Goal: Task Accomplishment & Management: Complete application form

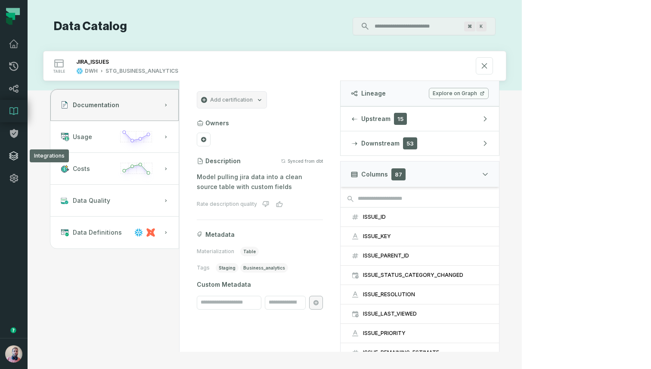
click at [14, 156] on icon at bounding box center [13, 156] width 9 height 9
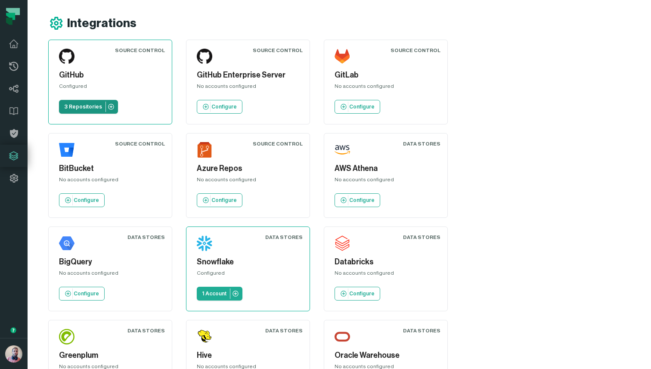
click at [83, 106] on p "3 Repositories" at bounding box center [83, 106] width 38 height 7
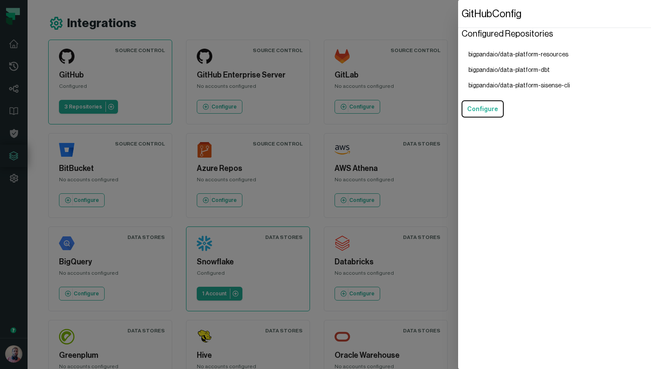
click at [458, 90] on dialog "GitHub Config Configured Repositories bigpandaio/data-platform-resources bigpan…" at bounding box center [554, 184] width 193 height 369
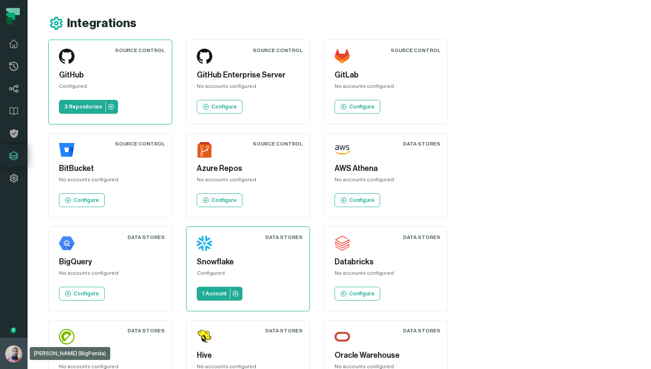
click at [15, 348] on img "button" at bounding box center [13, 353] width 17 height 17
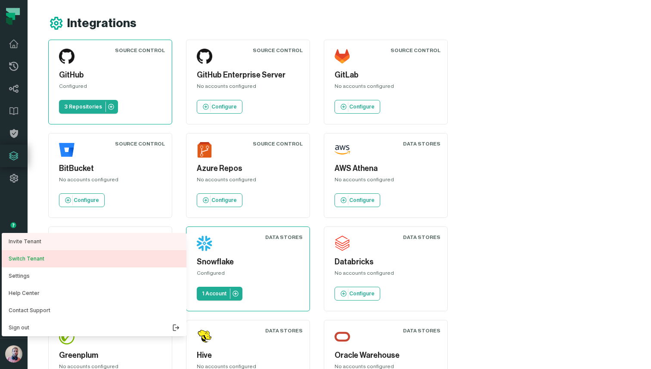
click at [62, 261] on button "Switch Tenant" at bounding box center [94, 258] width 185 height 17
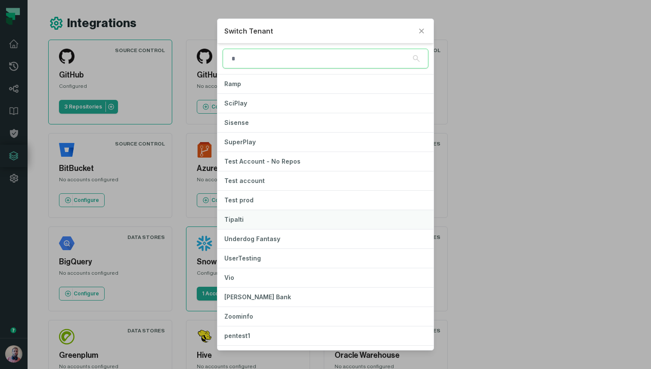
scroll to position [659, 0]
click at [280, 314] on button "Zoominfo" at bounding box center [326, 315] width 216 height 19
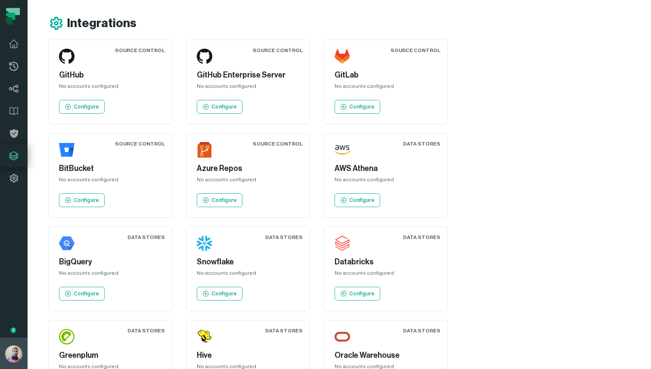
click at [15, 355] on img "button" at bounding box center [13, 353] width 17 height 17
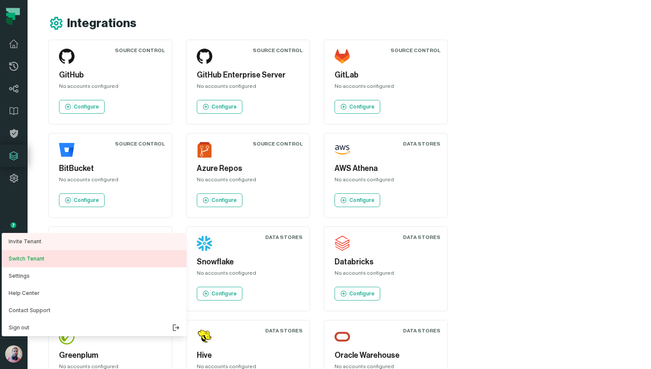
click at [62, 261] on button "Switch Tenant" at bounding box center [94, 258] width 185 height 17
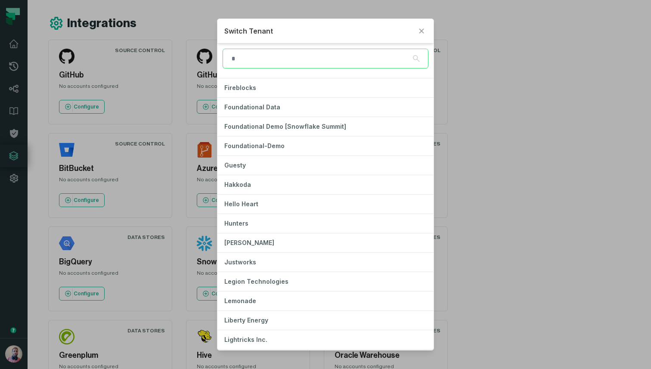
scroll to position [230, 0]
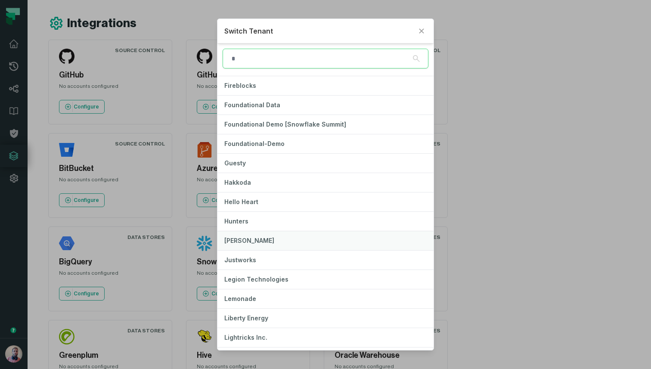
click at [292, 237] on button "[PERSON_NAME]" at bounding box center [326, 240] width 216 height 19
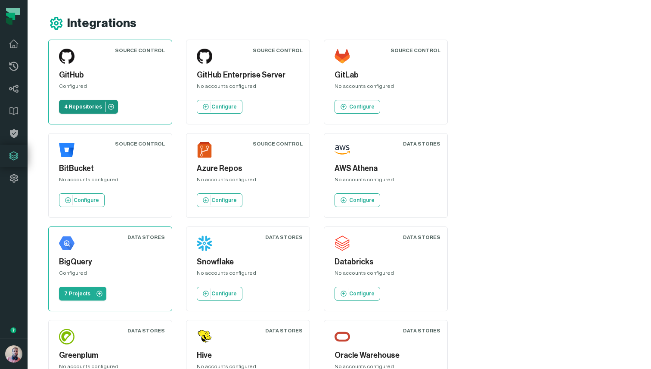
click at [84, 108] on p "4 Repositories" at bounding box center [83, 106] width 38 height 7
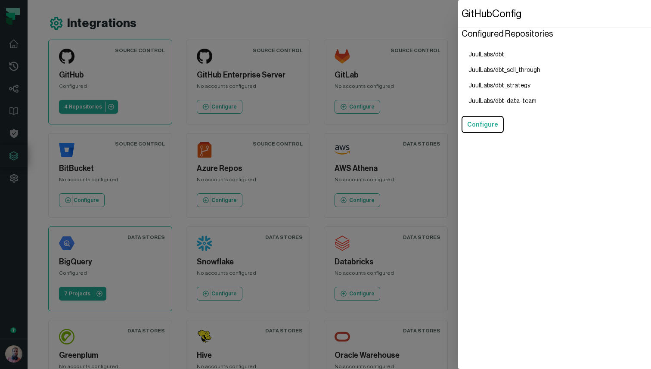
click at [458, 72] on dialog "GitHub Config Configured Repositories JuulLabs/dbt JuulLabs/dbt_sell_through Ju…" at bounding box center [554, 184] width 193 height 369
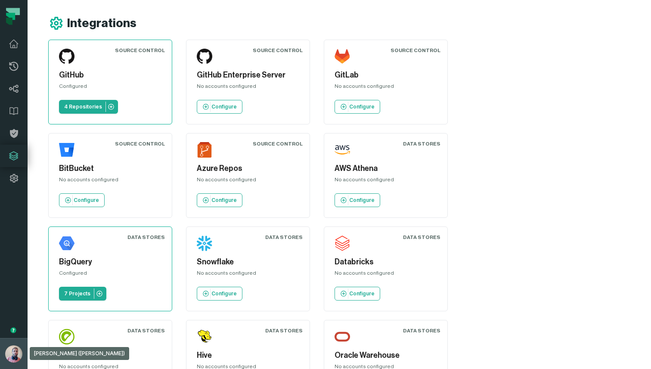
click at [14, 354] on img "button" at bounding box center [13, 353] width 17 height 17
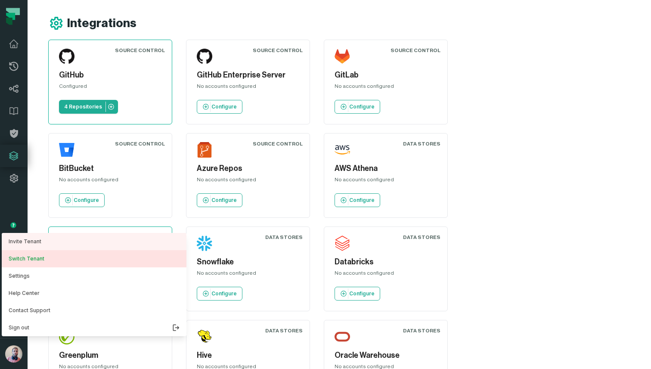
click at [63, 261] on button "Switch Tenant" at bounding box center [94, 258] width 185 height 17
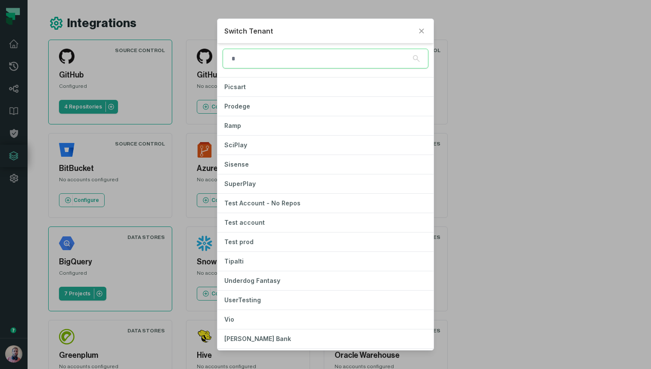
scroll to position [622, 0]
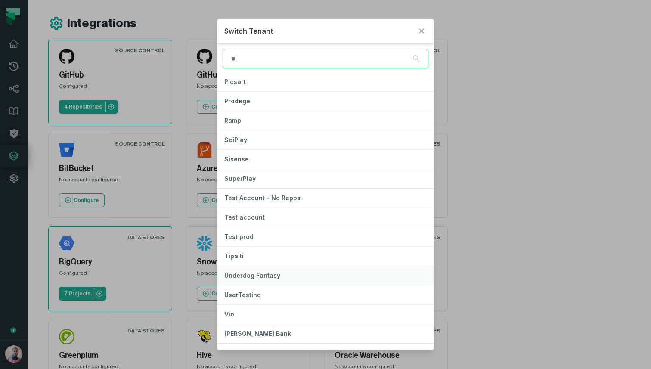
click at [313, 274] on button "Underdog Fantasy" at bounding box center [326, 275] width 216 height 19
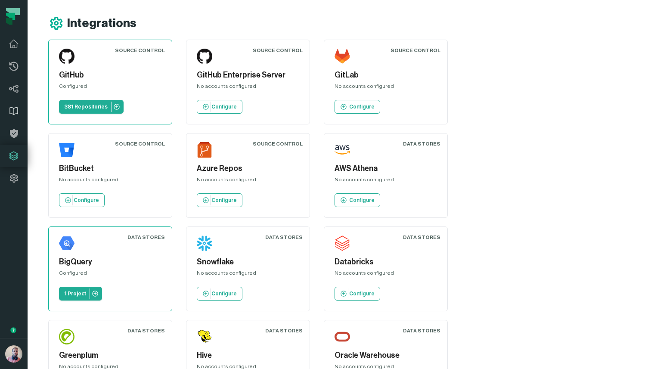
click at [18, 111] on icon at bounding box center [14, 111] width 8 height 7
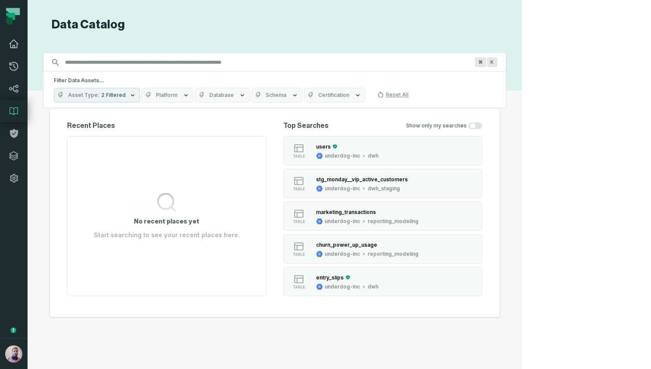
click at [18, 53] on link "Dashboard" at bounding box center [14, 44] width 28 height 22
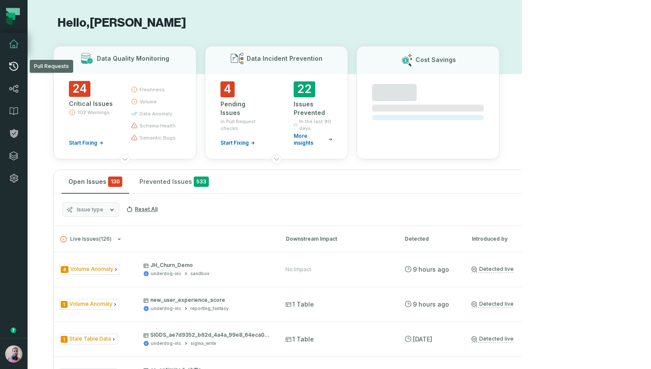
click at [13, 68] on icon at bounding box center [14, 66] width 10 height 10
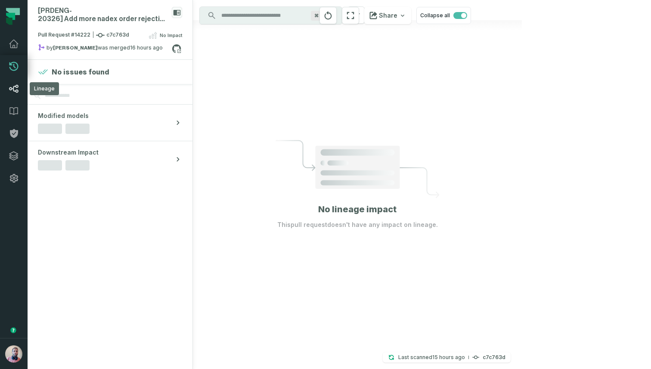
click at [14, 91] on icon at bounding box center [13, 89] width 9 height 8
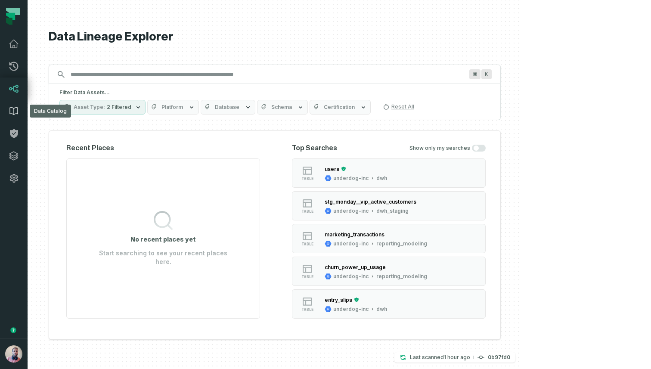
click at [10, 108] on icon at bounding box center [14, 111] width 8 height 7
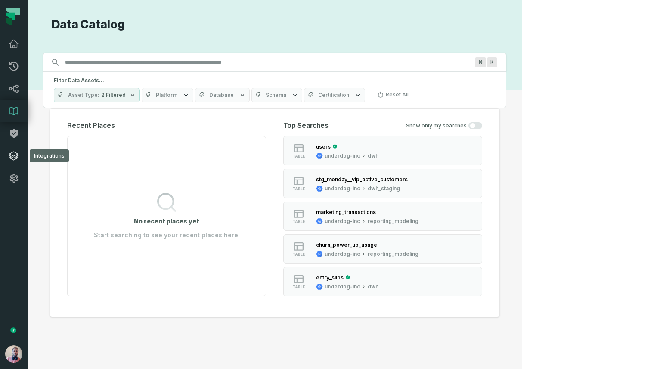
click at [13, 149] on link "Integrations" at bounding box center [14, 156] width 28 height 22
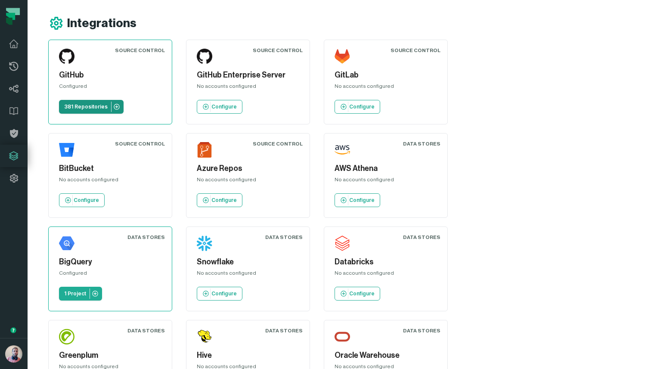
click at [76, 109] on p "381 Repositories" at bounding box center [86, 106] width 44 height 7
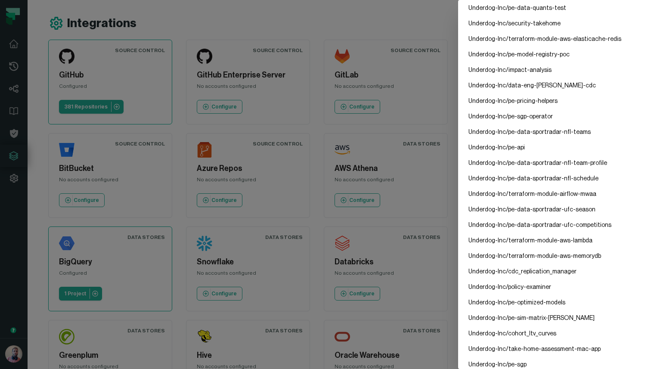
scroll to position [5610, 0]
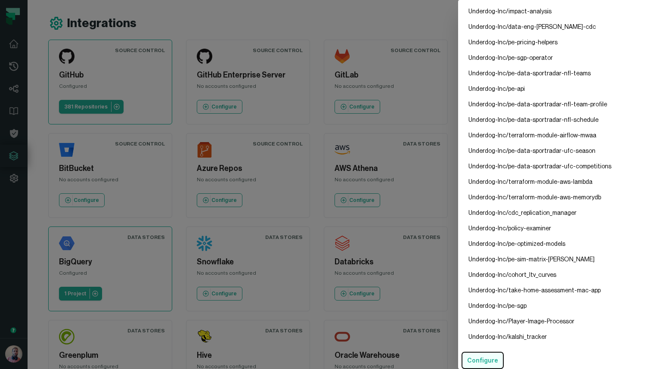
click at [490, 355] on button "Configure" at bounding box center [483, 360] width 42 height 17
click at [458, 38] on dialog "GitHub Config Configured Repositories Underdog-Inc/api Underdog-Inc/ios Underdo…" at bounding box center [554, 184] width 193 height 369
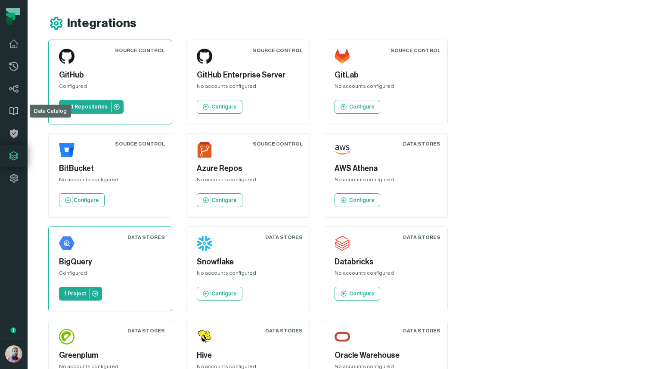
click at [15, 106] on icon at bounding box center [14, 111] width 10 height 10
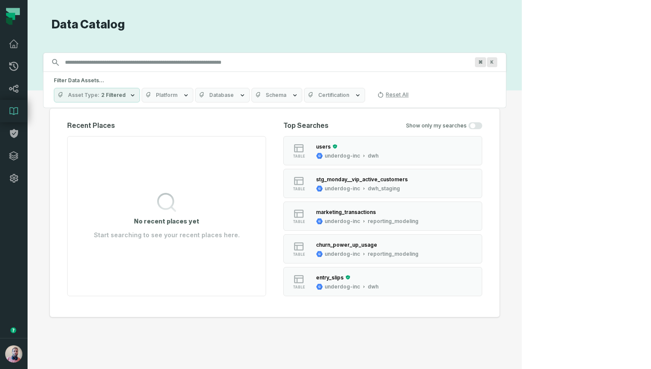
click at [337, 147] on icon "button" at bounding box center [335, 146] width 4 height 4
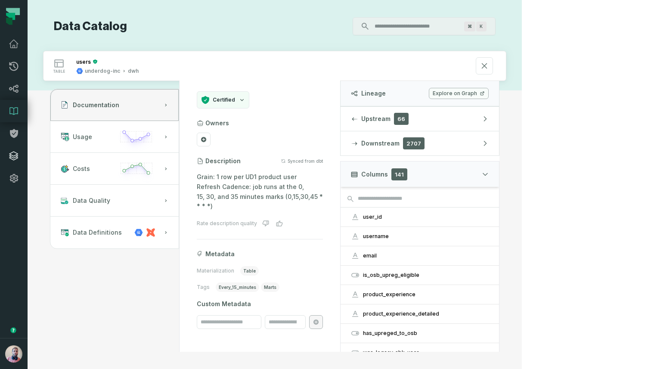
click at [13, 159] on icon at bounding box center [14, 156] width 10 height 10
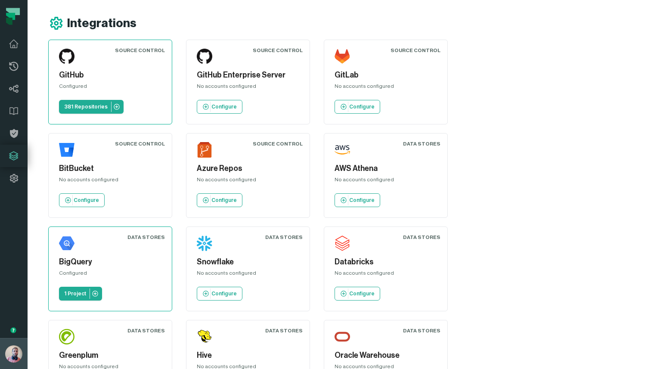
click at [12, 356] on img "button" at bounding box center [13, 353] width 17 height 17
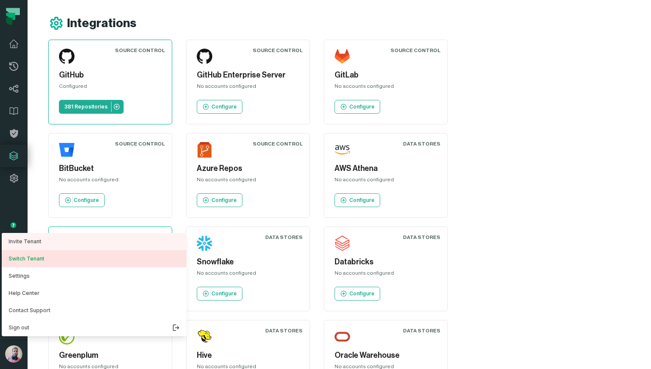
click at [44, 253] on button "Switch Tenant" at bounding box center [94, 258] width 185 height 17
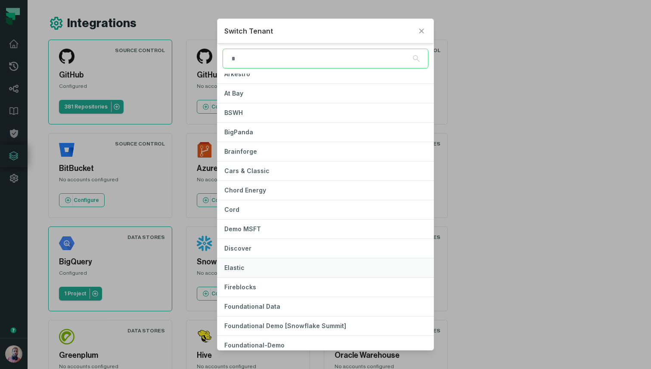
scroll to position [33, 0]
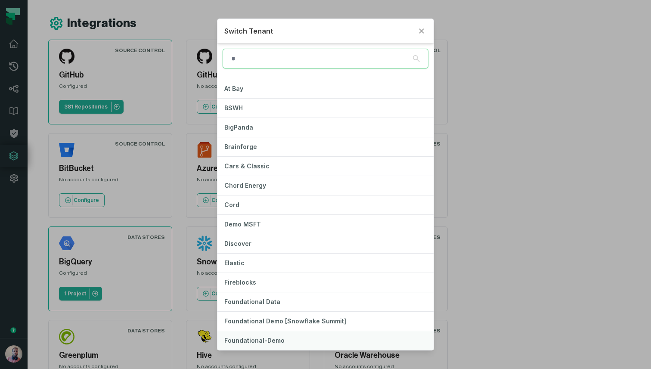
click at [269, 335] on button "Foundational-Demo" at bounding box center [326, 340] width 216 height 19
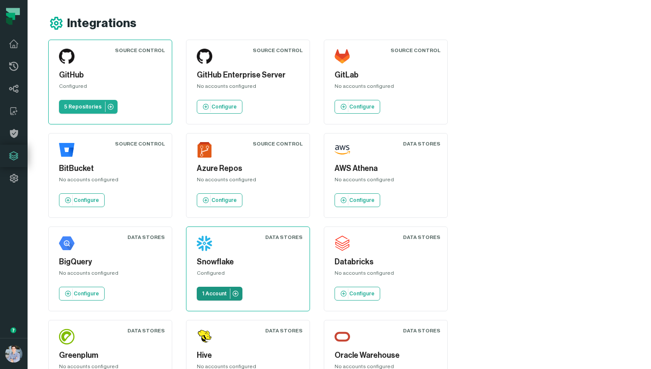
click at [227, 290] on p "1 Account" at bounding box center [214, 293] width 25 height 7
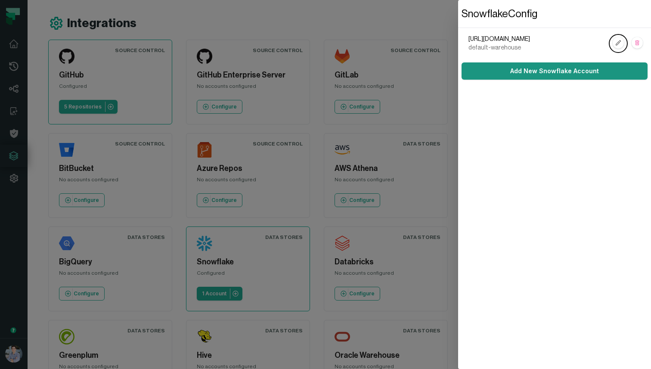
click at [531, 70] on link "Add New Snowflake Account" at bounding box center [555, 70] width 186 height 17
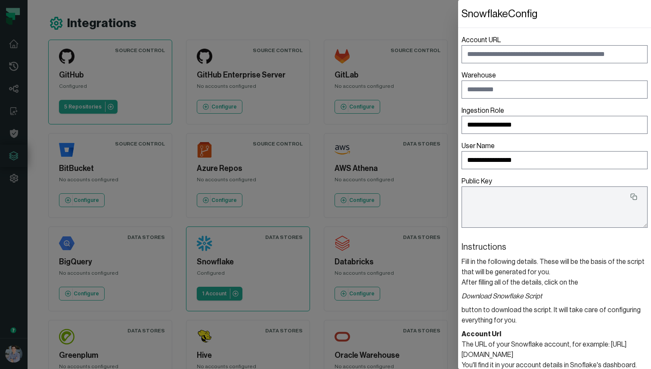
type textarea "**********"
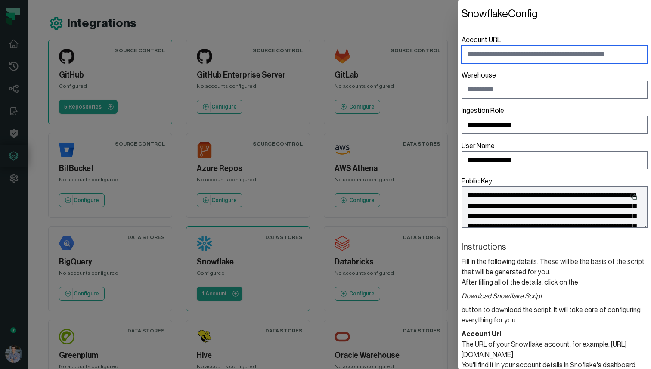
click at [506, 53] on input "Account URL" at bounding box center [555, 54] width 186 height 18
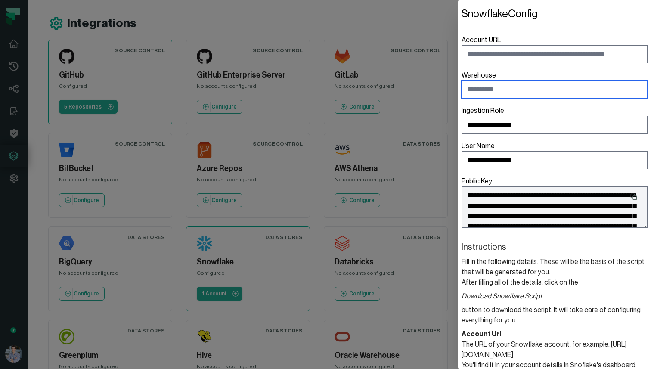
click at [491, 91] on input "Warehouse" at bounding box center [555, 90] width 186 height 18
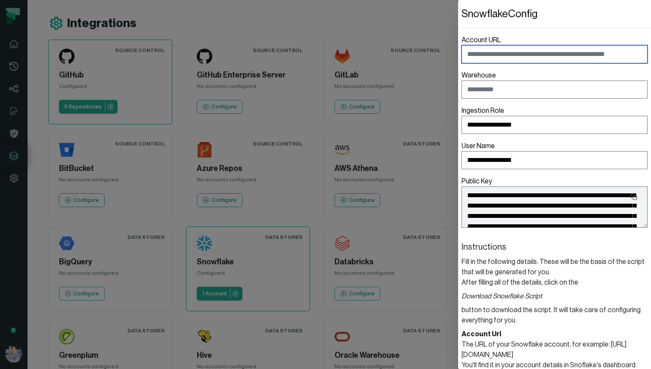
click at [538, 55] on input "Account URL" at bounding box center [555, 54] width 186 height 18
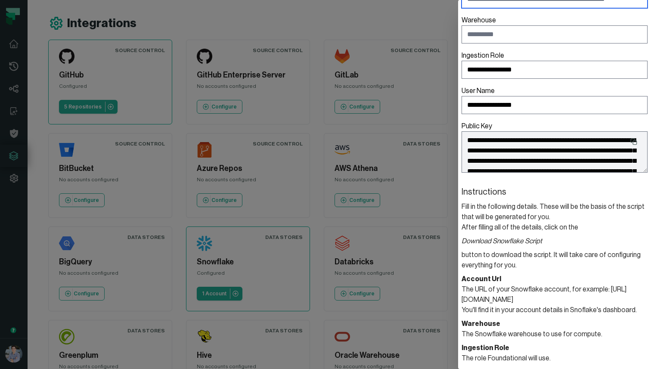
scroll to position [58, 0]
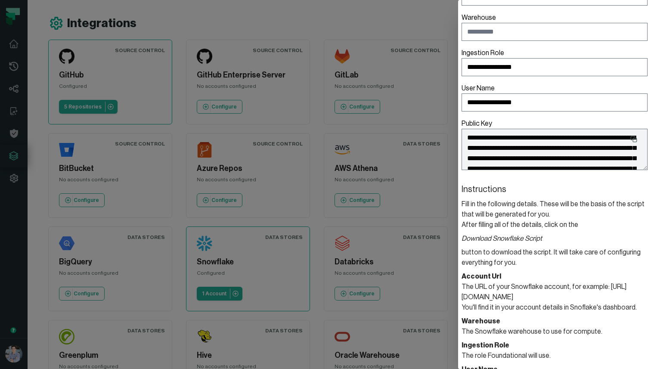
click at [458, 136] on dialog "**********" at bounding box center [554, 184] width 193 height 369
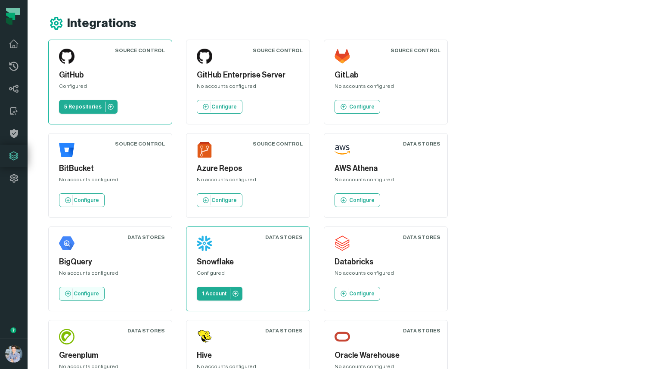
click at [99, 290] on p "Configure" at bounding box center [86, 293] width 25 height 7
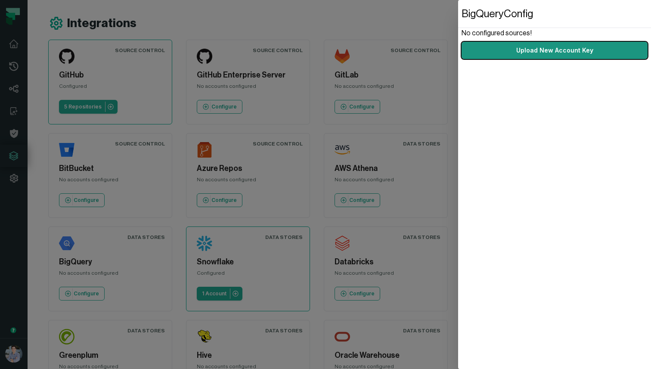
click at [526, 50] on link "Upload New Account Key" at bounding box center [555, 50] width 186 height 17
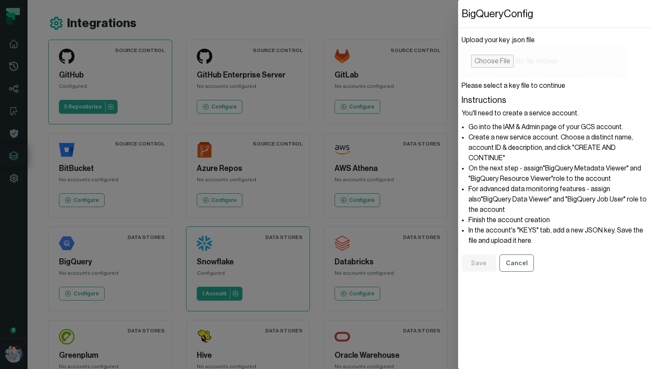
click at [458, 19] on dialog "BigQuery Config Upload your key .json file Please select a key file to continue…" at bounding box center [554, 184] width 193 height 369
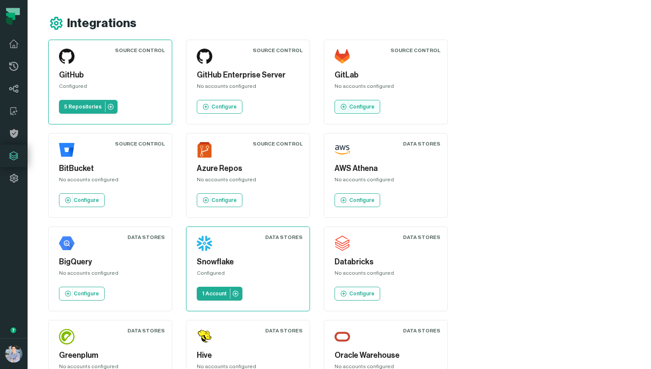
click at [348, 106] on div at bounding box center [348, 107] width 0 height 10
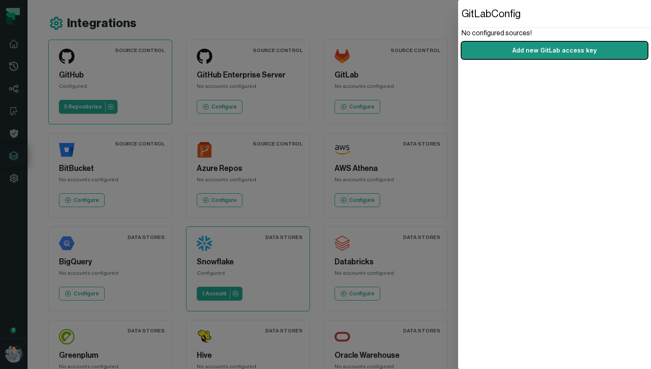
click at [519, 53] on link "Add new GitLab access key" at bounding box center [555, 50] width 186 height 17
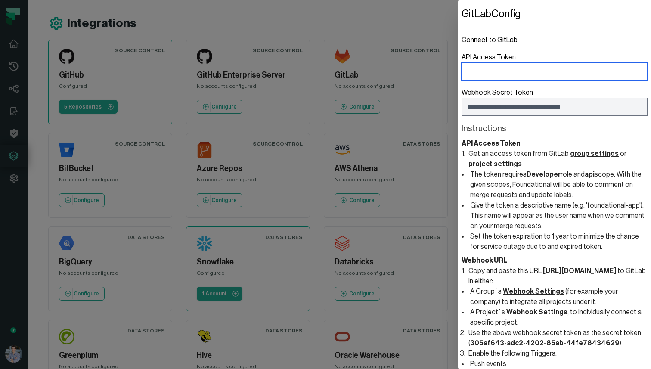
click at [532, 72] on input "API Access Token" at bounding box center [555, 71] width 186 height 18
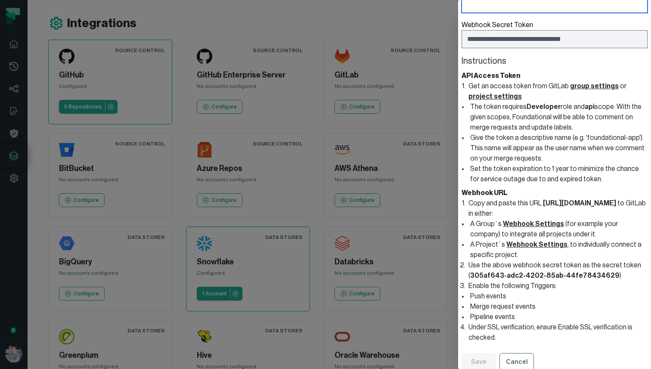
scroll to position [68, 0]
click at [458, 33] on dialog "**********" at bounding box center [554, 184] width 193 height 369
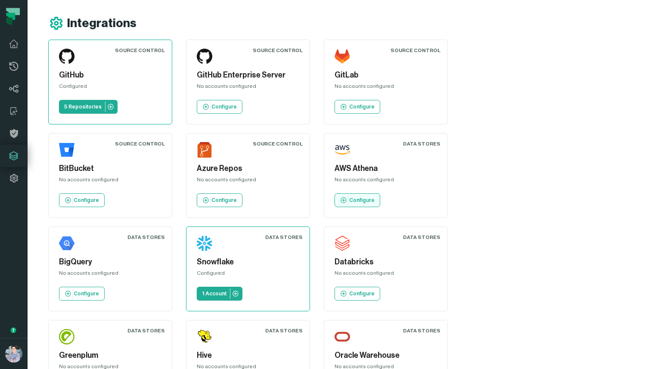
click at [349, 199] on p "Configure" at bounding box center [361, 200] width 25 height 7
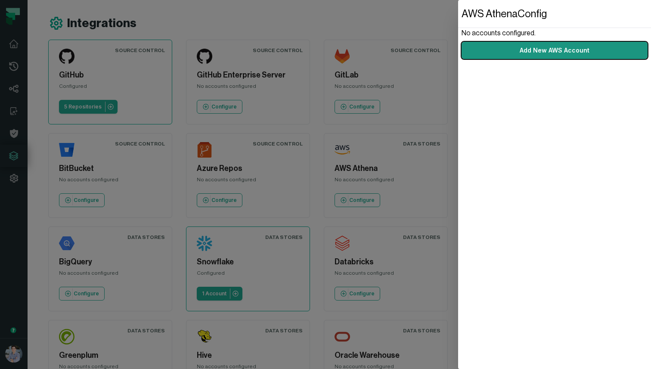
click at [531, 49] on link "Add New AWS Account" at bounding box center [555, 50] width 186 height 17
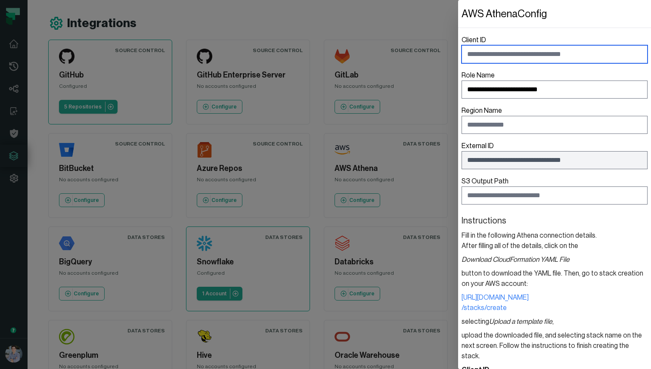
click at [548, 55] on input "Client ID" at bounding box center [555, 54] width 186 height 18
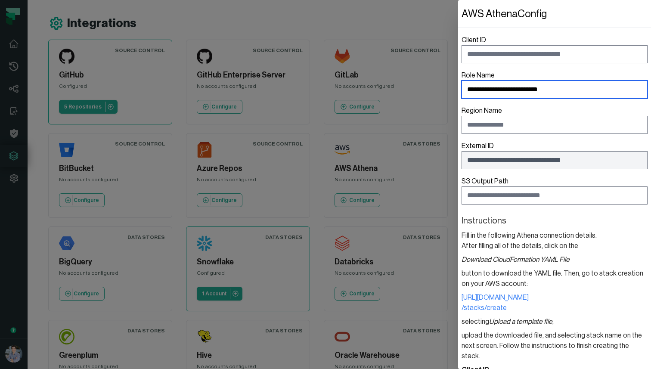
click at [498, 88] on input "**********" at bounding box center [555, 90] width 186 height 18
click at [584, 87] on input "**********" at bounding box center [555, 90] width 186 height 18
click at [555, 89] on input "**********" at bounding box center [555, 90] width 186 height 18
click at [566, 89] on input "**********" at bounding box center [555, 90] width 186 height 18
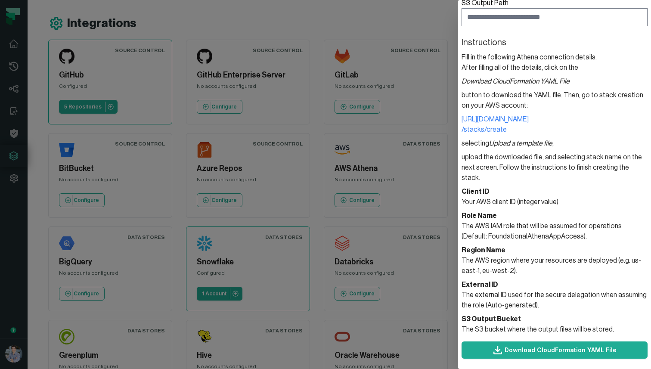
scroll to position [192, 0]
